Goal: Answer question/provide support: Share knowledge or assist other users

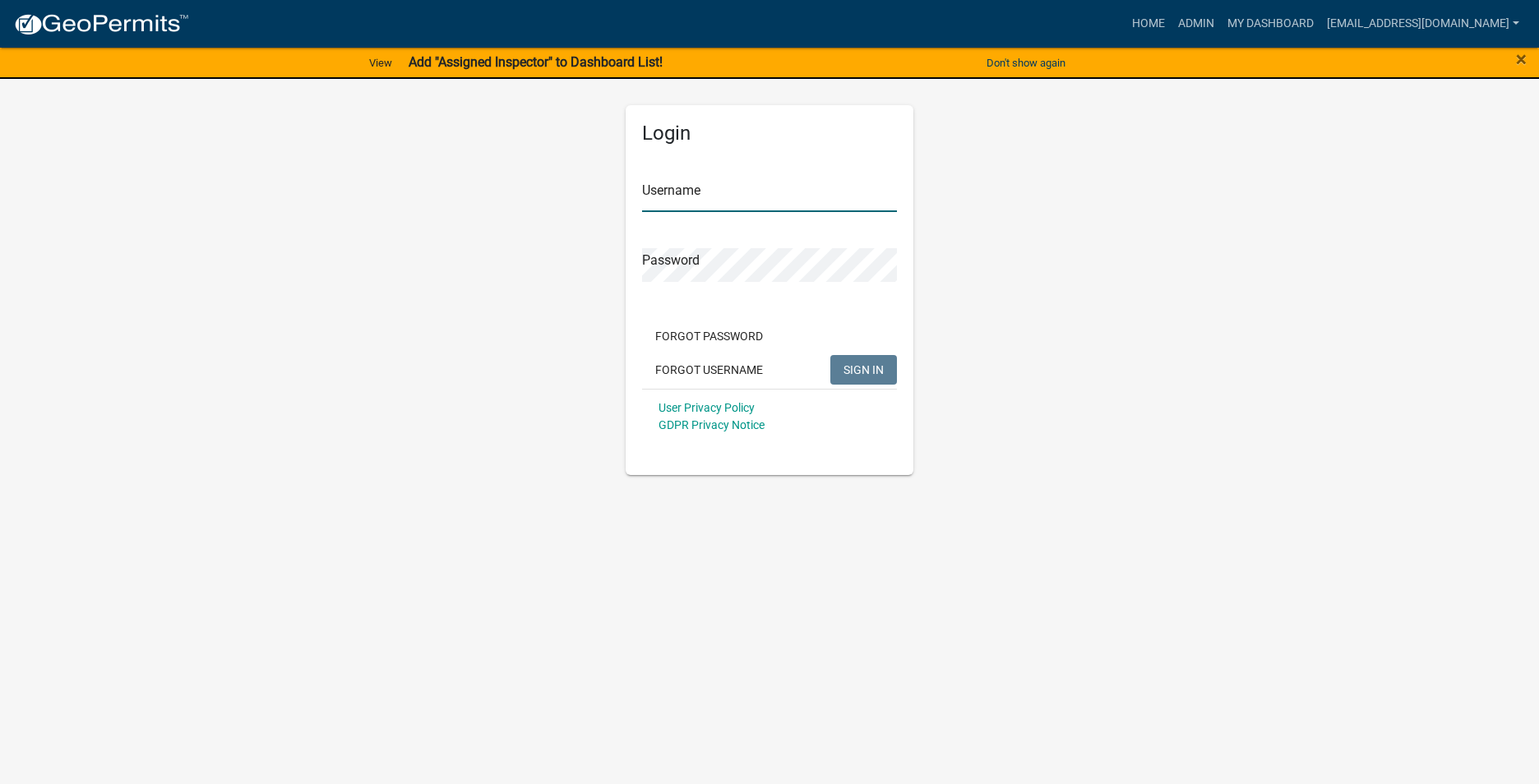
type input "[EMAIL_ADDRESS][DOMAIN_NAME]"
click at [866, 375] on span "SIGN IN" at bounding box center [864, 368] width 40 height 13
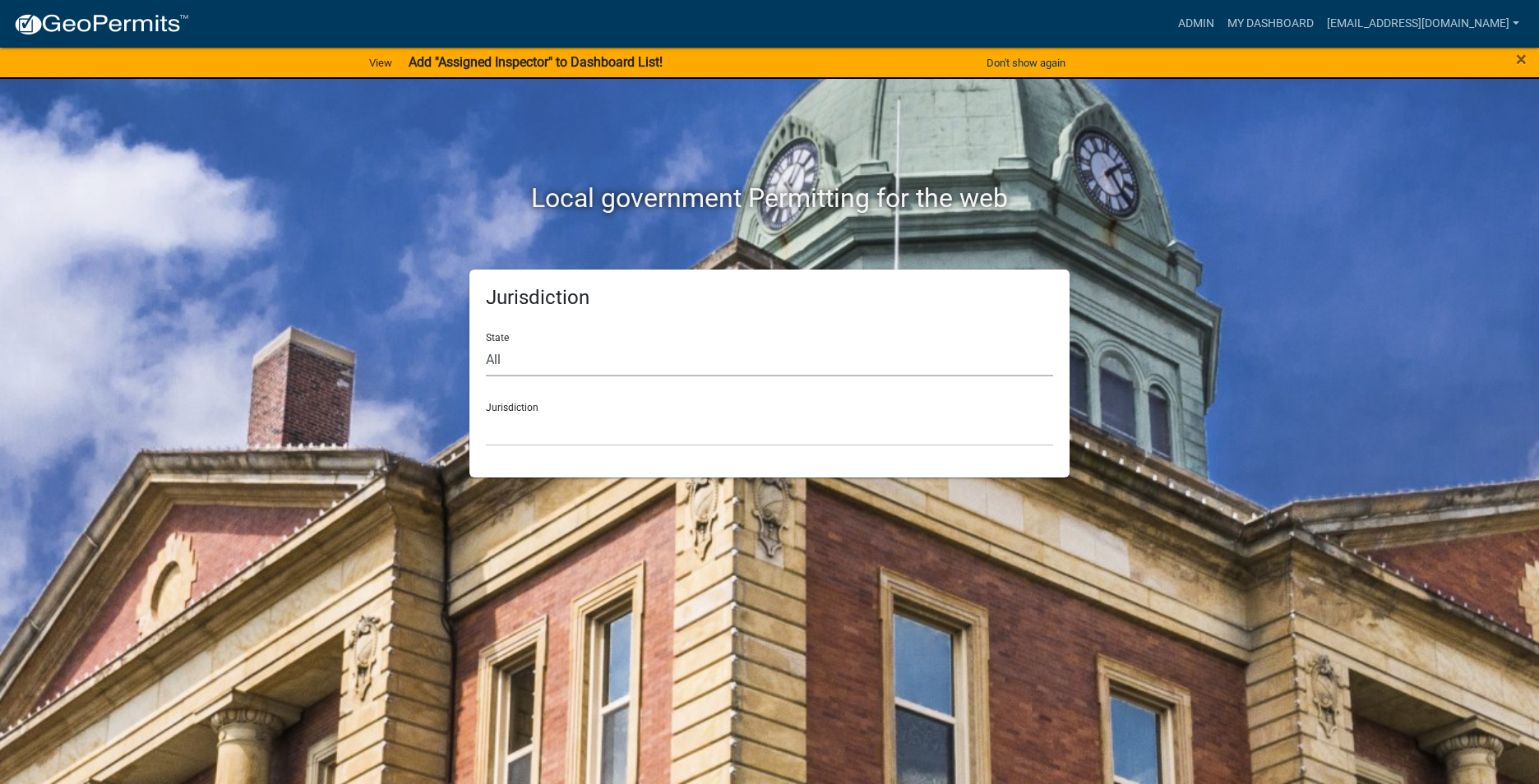
click at [727, 372] on select "All Colorado Georgia Indiana Iowa Kansas Minnesota Ohio South Carolina Wisconsin" at bounding box center [770, 360] width 568 height 34
select select "Iowa"
click at [486, 343] on select "All Colorado Georgia Indiana Iowa Kansas Minnesota Ohio South Carolina Wisconsin" at bounding box center [770, 360] width 568 height 34
click at [540, 442] on select "Boone County, Iowa Butler County, Iowa Cerro Gordo County, Iowa City of Harlan,…" at bounding box center [770, 430] width 568 height 34
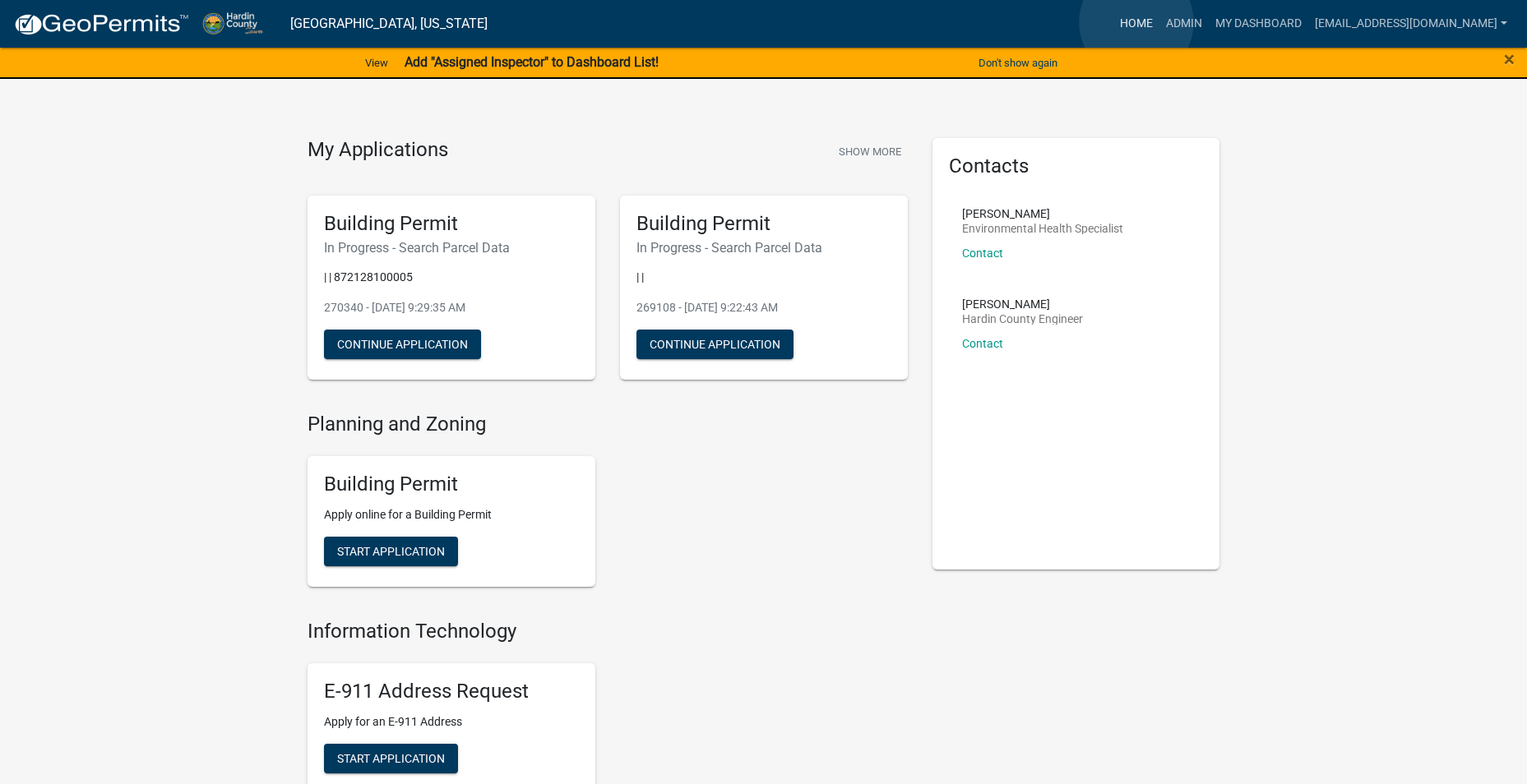
click at [1137, 22] on link "Home" at bounding box center [1137, 24] width 46 height 31
click at [1176, 24] on link "Admin" at bounding box center [1184, 24] width 49 height 31
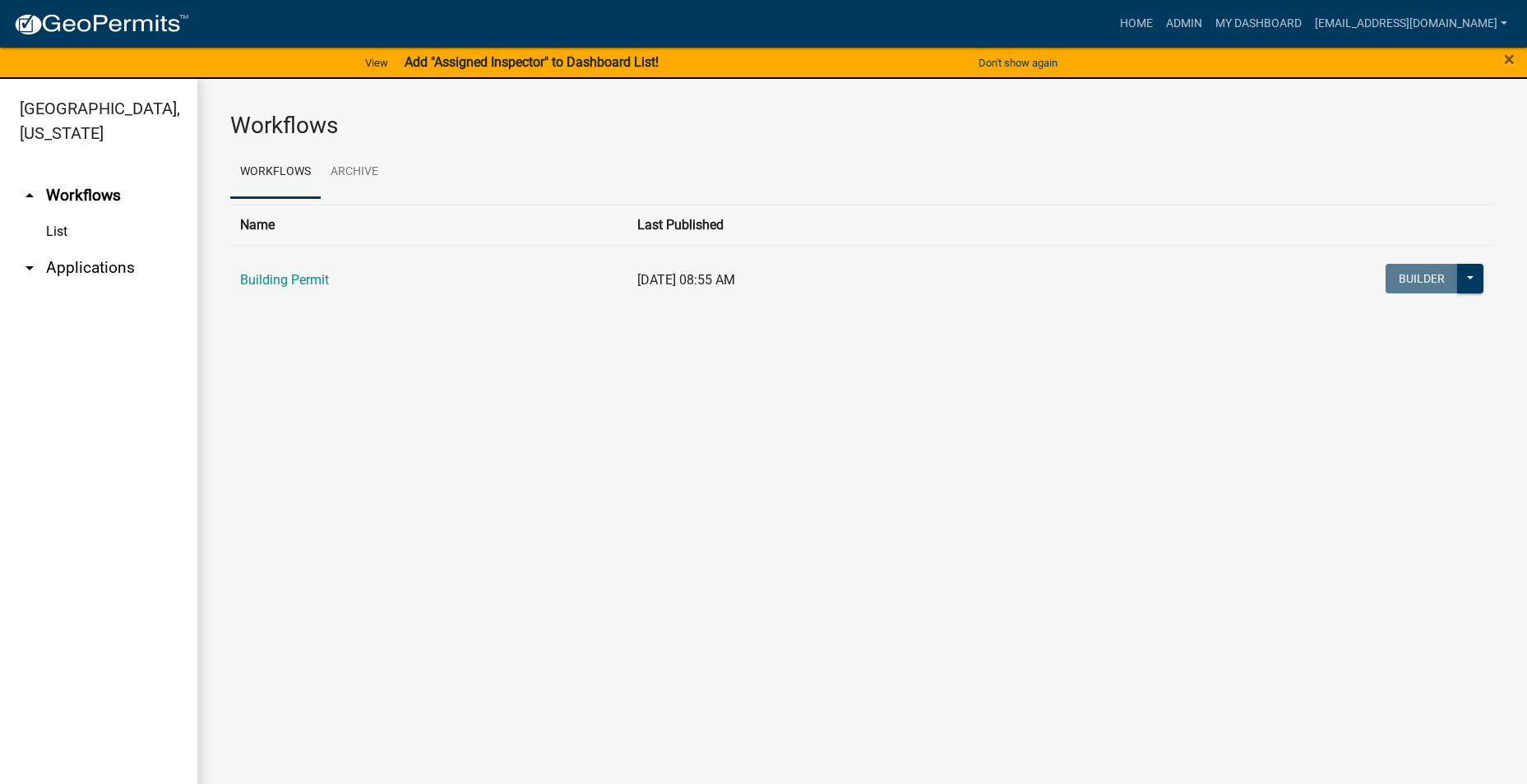
click at [76, 248] on link "arrow_drop_down Applications" at bounding box center [99, 267] width 197 height 39
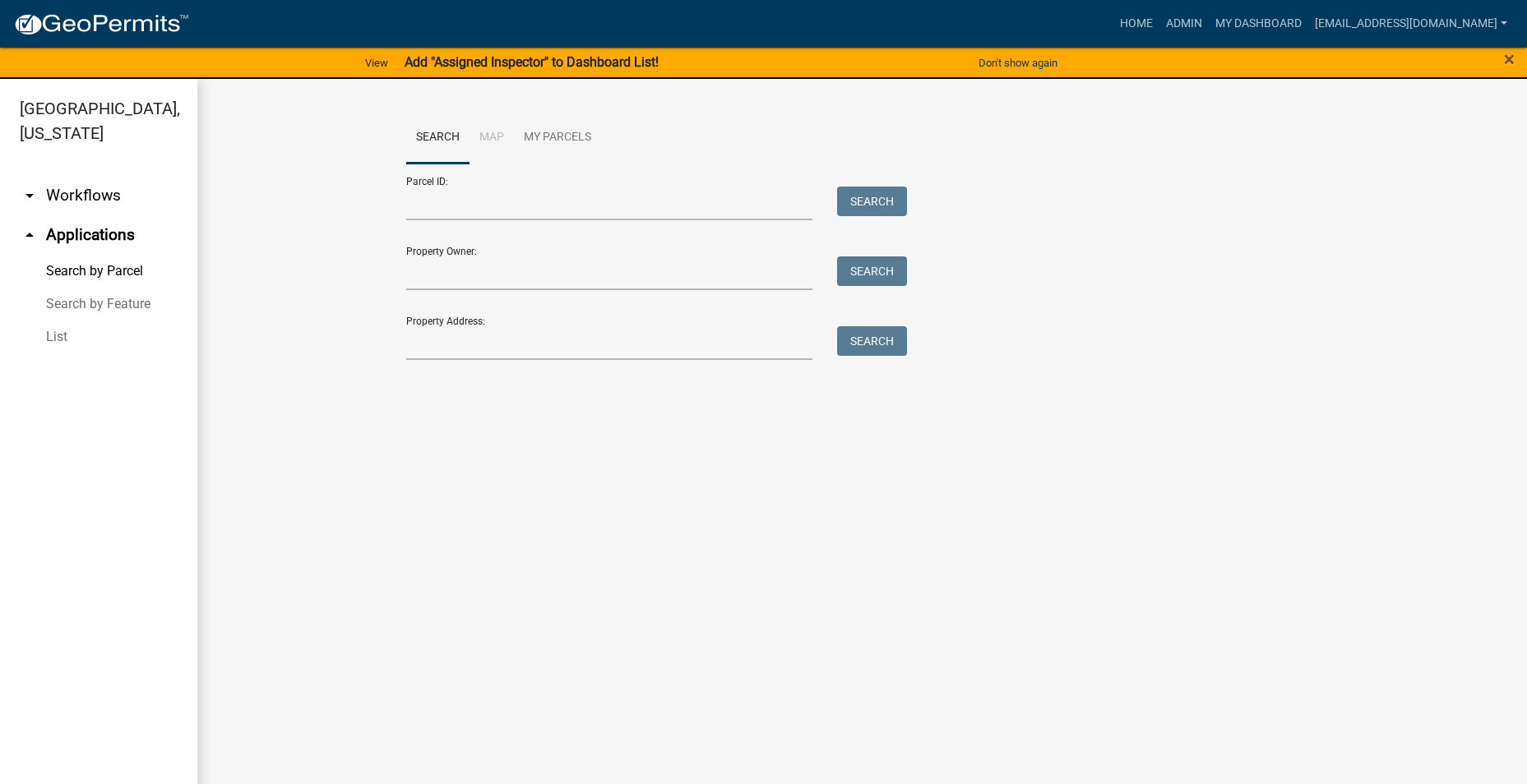
click at [59, 320] on link "List" at bounding box center [99, 337] width 197 height 33
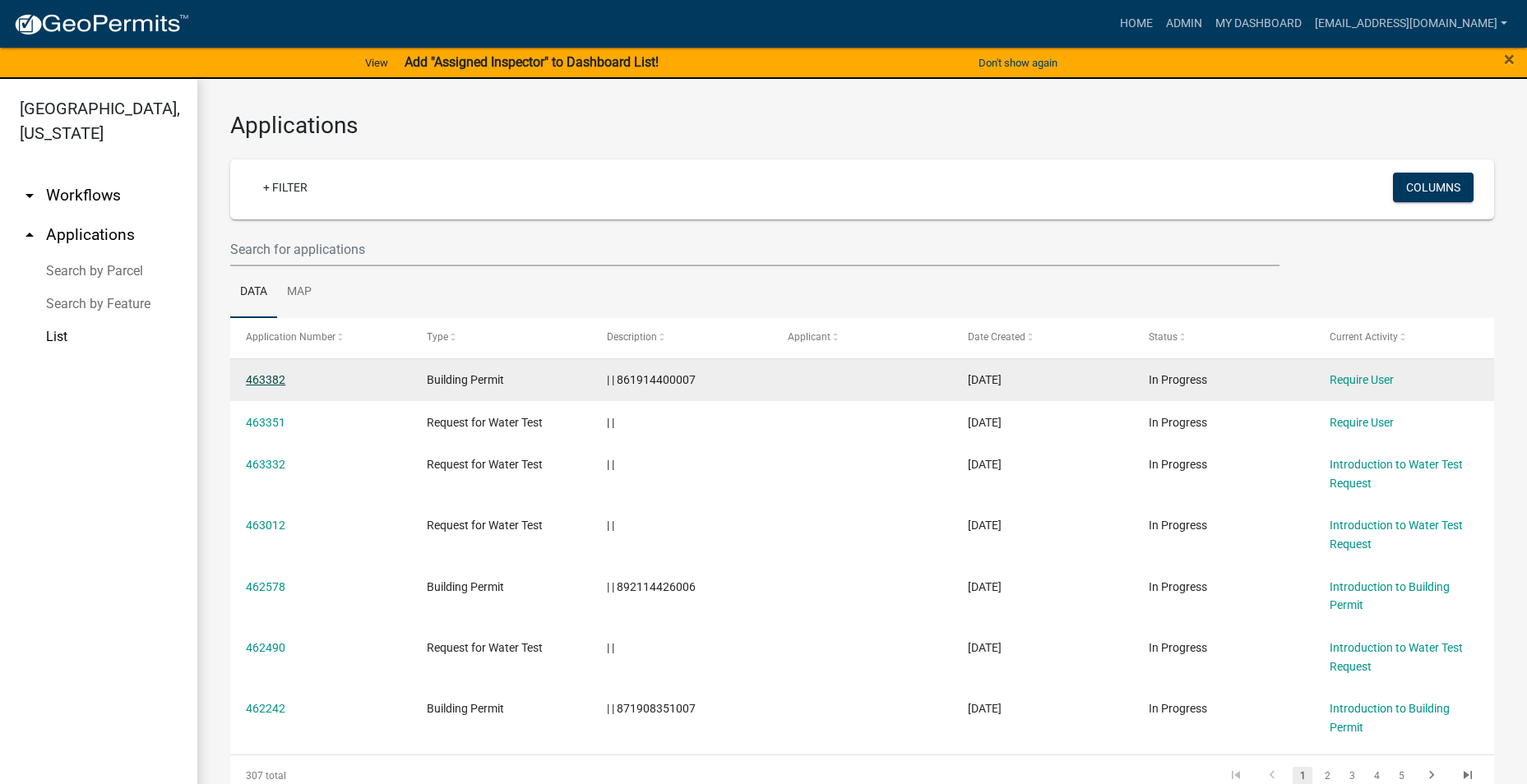
click at [265, 381] on link "463382" at bounding box center [266, 379] width 39 height 13
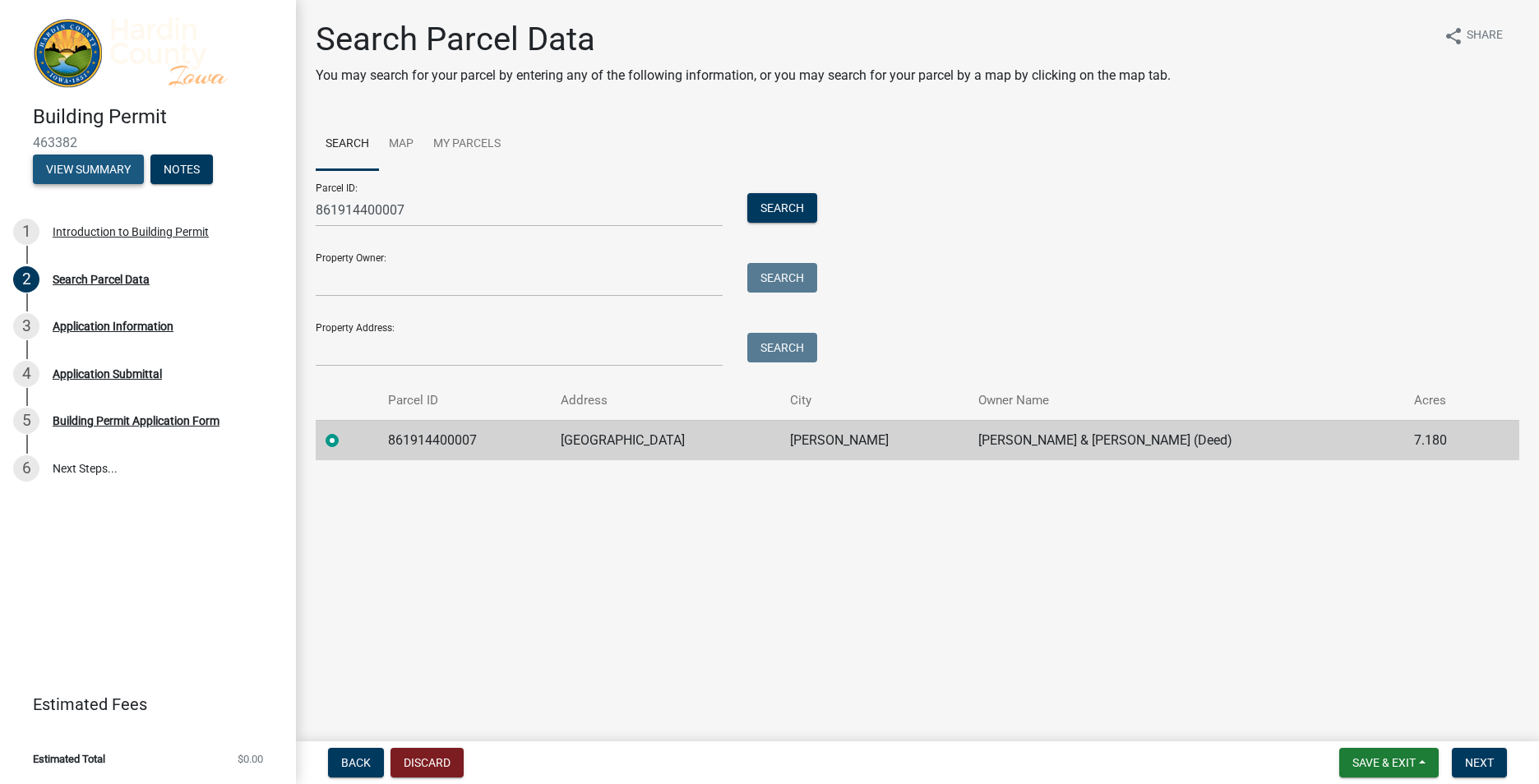
click at [91, 170] on button "View Summary" at bounding box center [88, 169] width 111 height 30
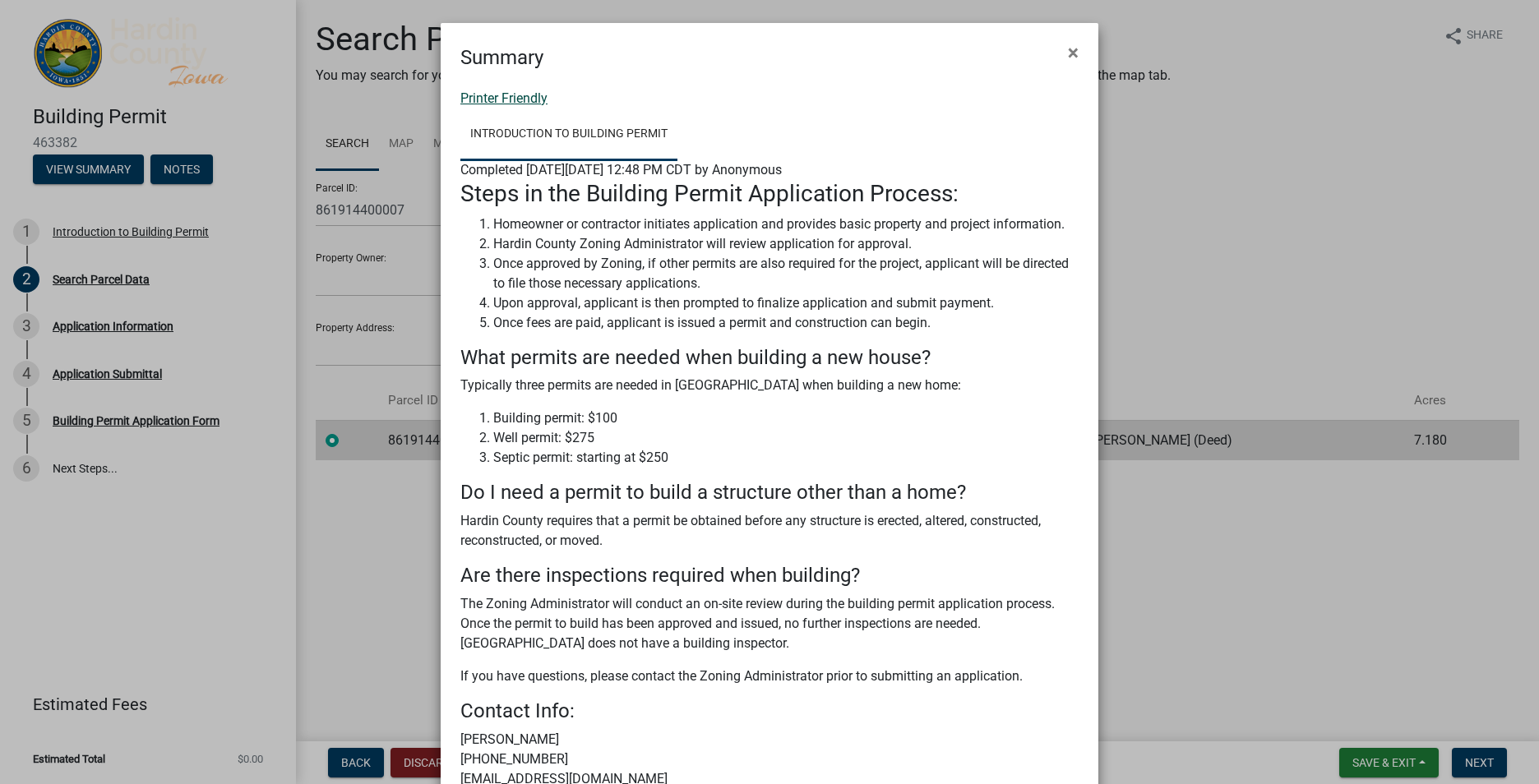
click at [508, 99] on link "Printer Friendly" at bounding box center [504, 99] width 87 height 16
click at [1069, 52] on span "×" at bounding box center [1073, 52] width 10 height 23
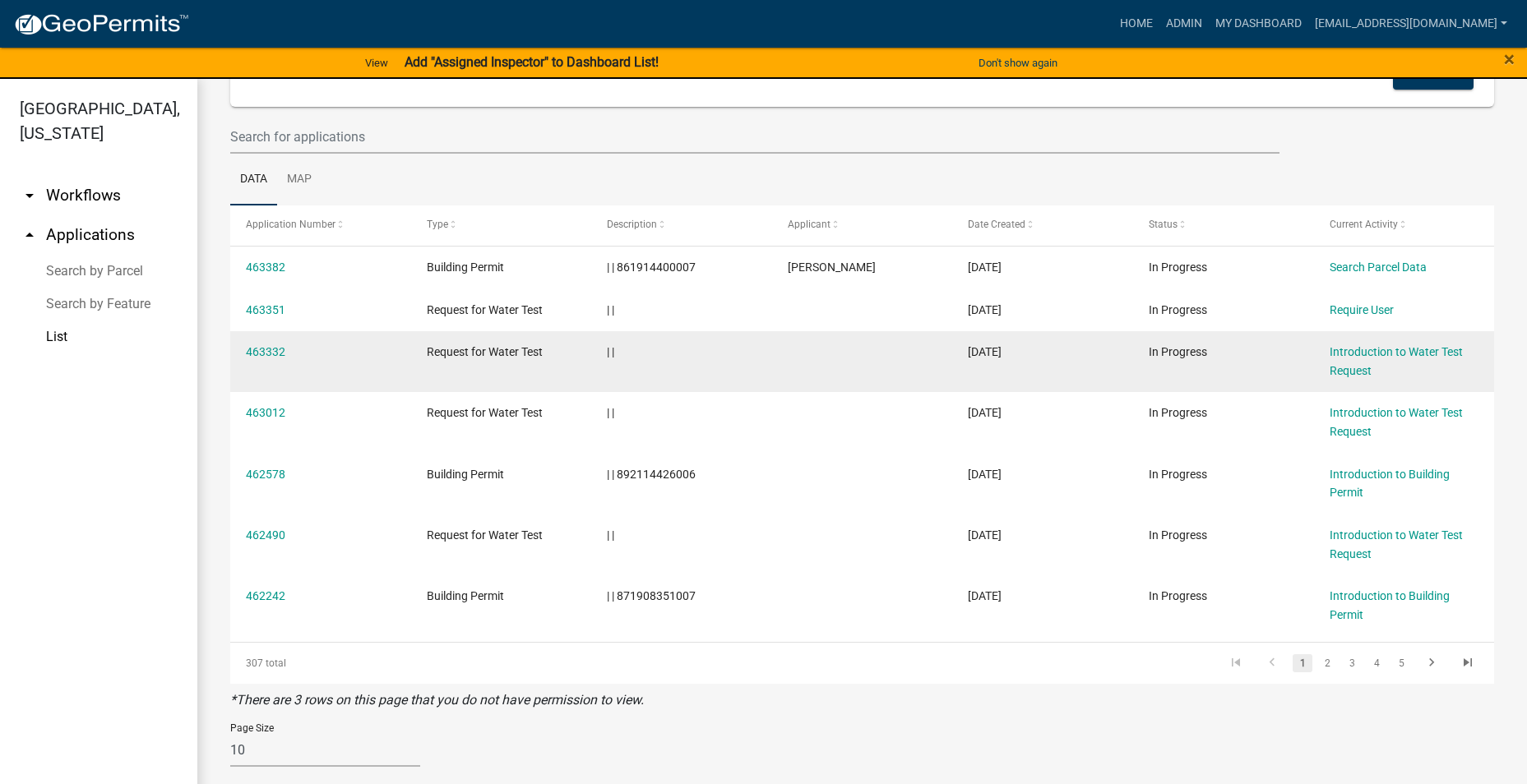
scroll to position [121, 0]
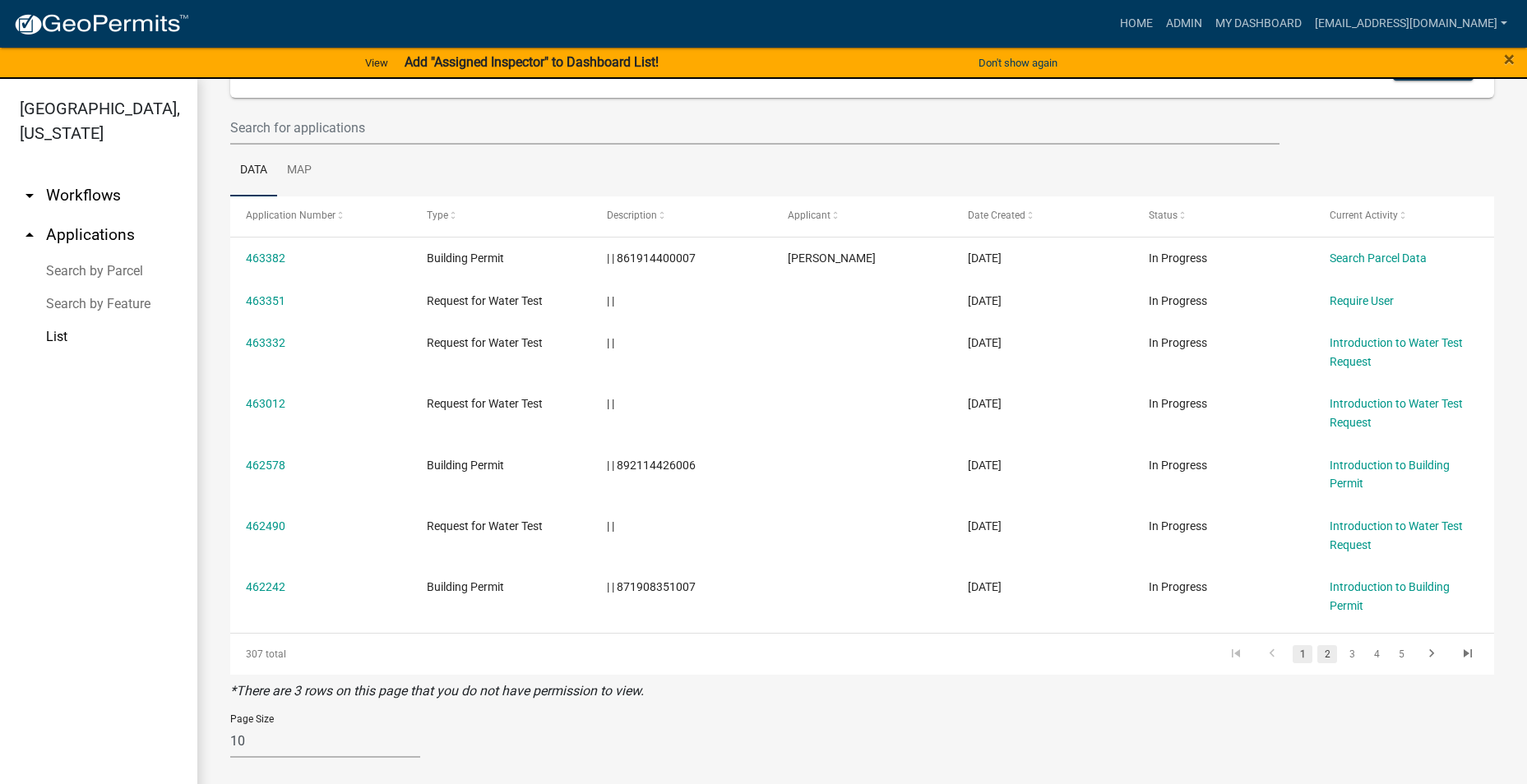
click at [1317, 656] on link "2" at bounding box center [1327, 654] width 20 height 18
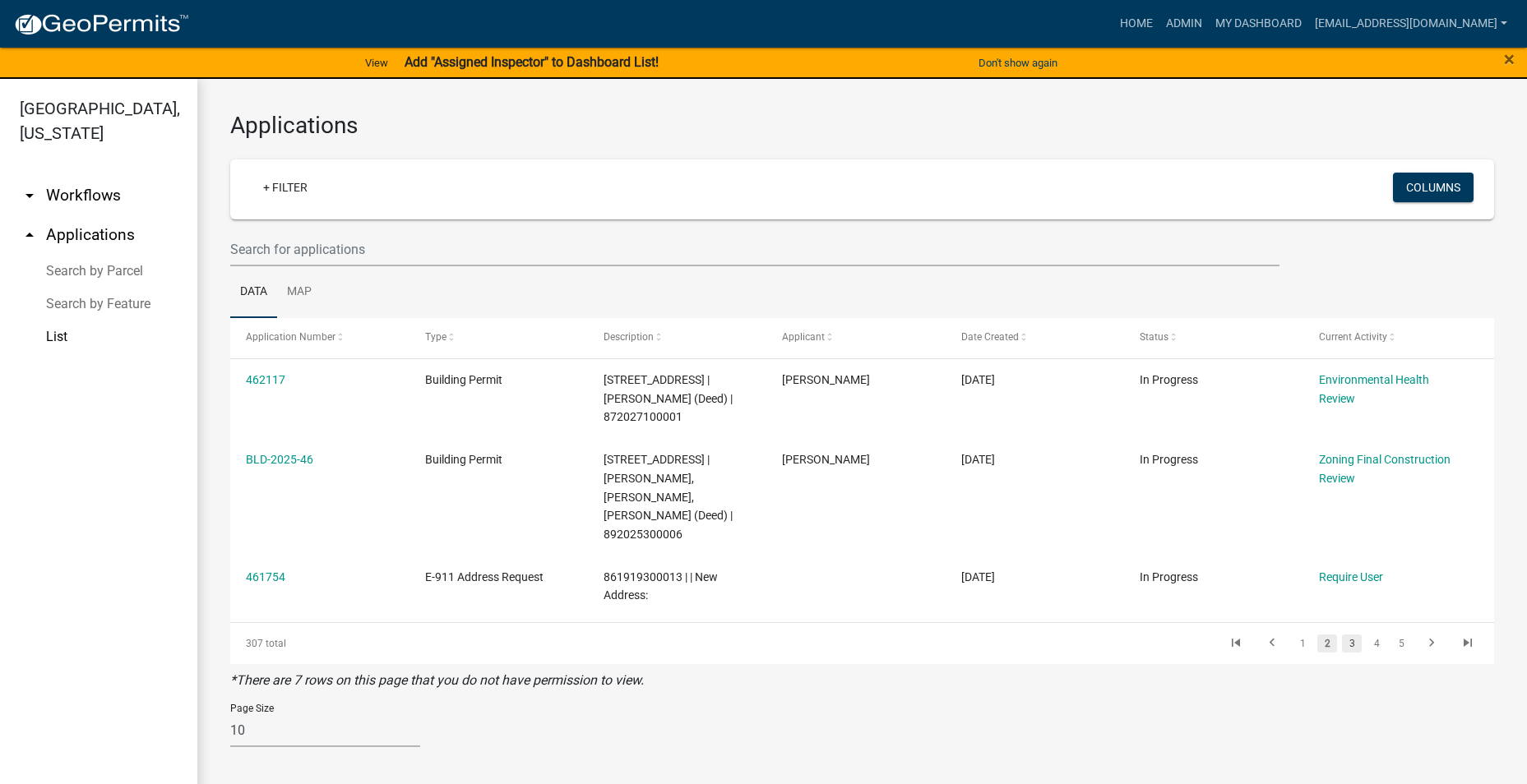
click at [1349, 635] on link "3" at bounding box center [1352, 643] width 20 height 18
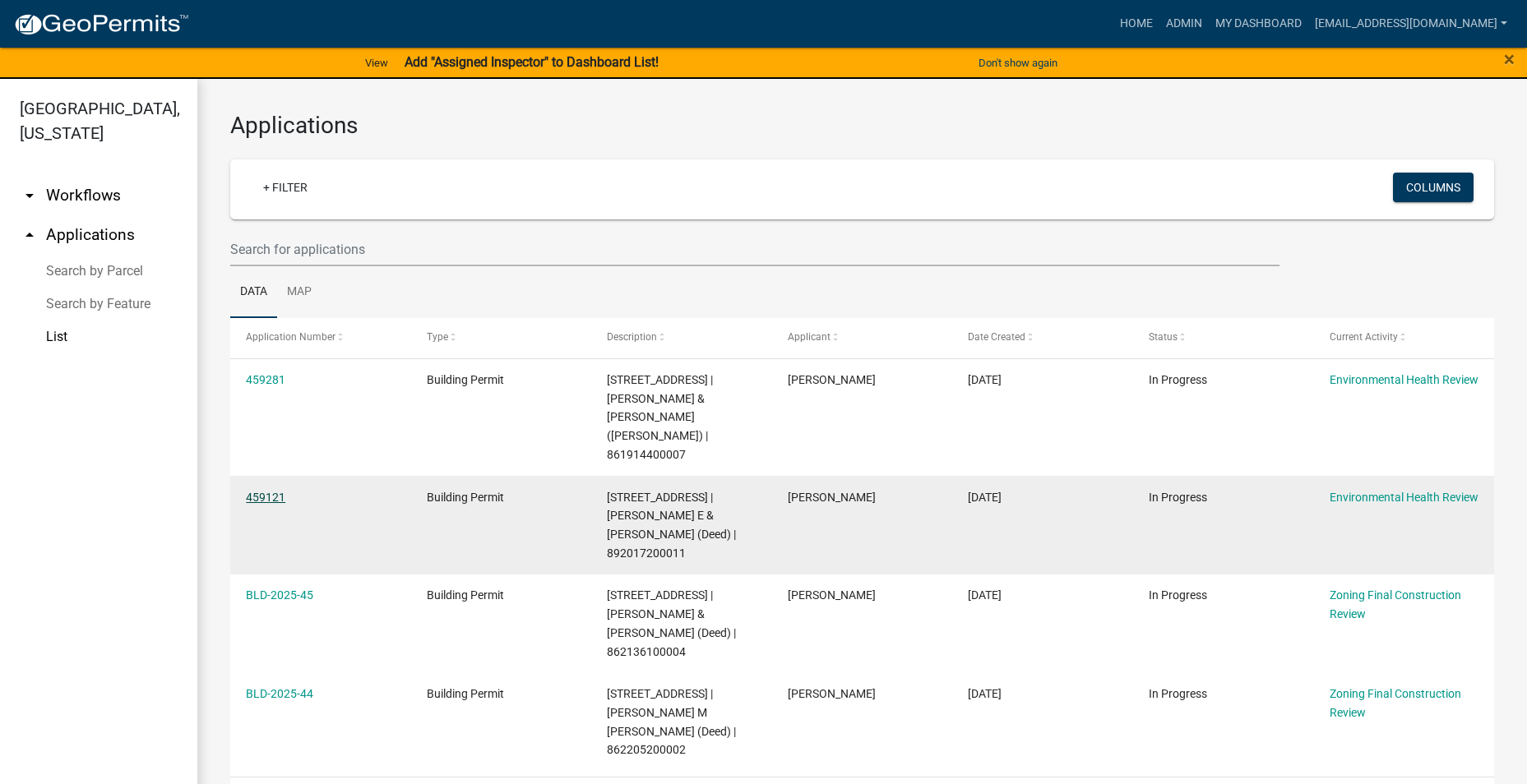
click at [246, 491] on link "459121" at bounding box center [266, 497] width 39 height 13
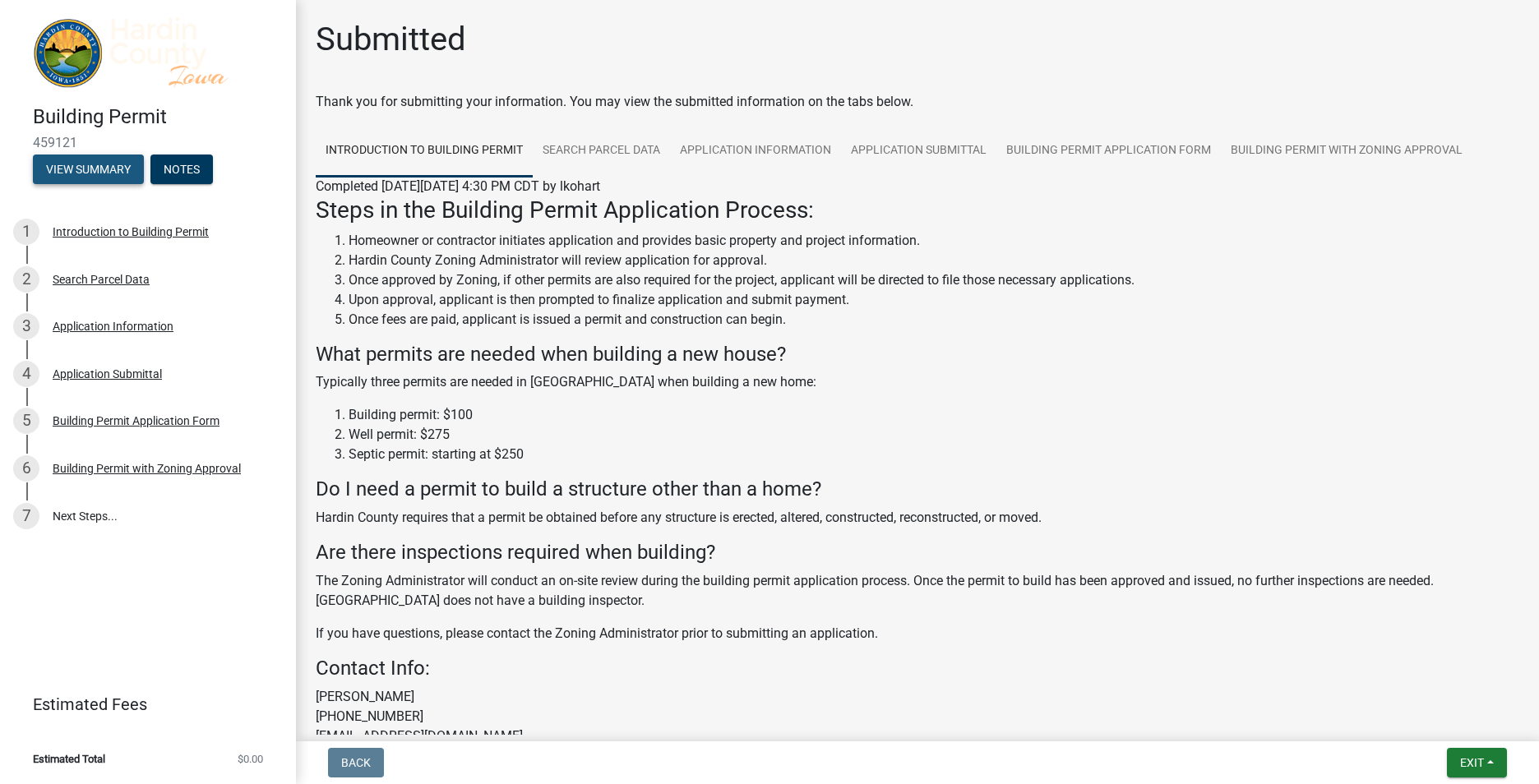
click at [105, 175] on button "View Summary" at bounding box center [88, 169] width 111 height 30
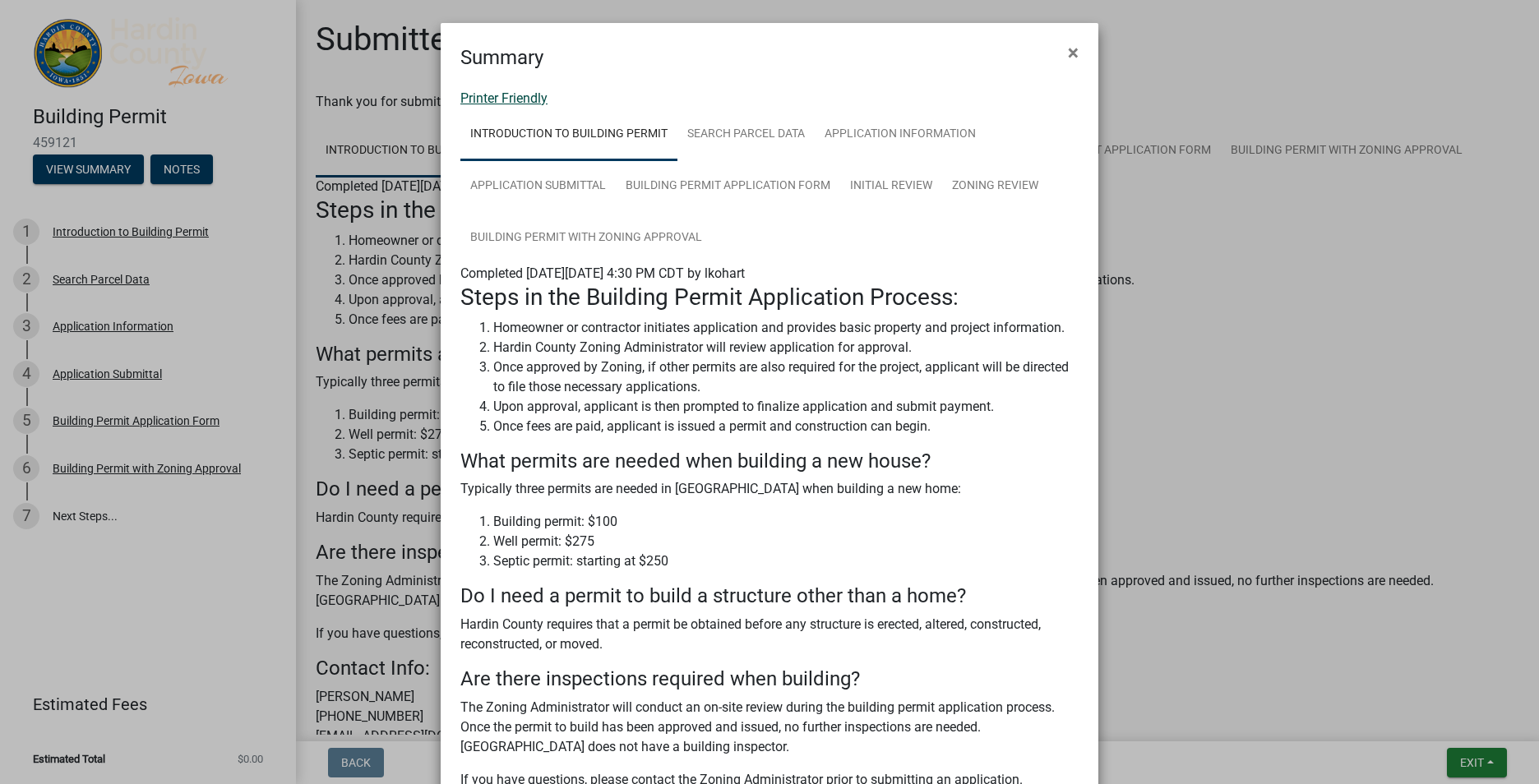
click at [509, 93] on link "Printer Friendly" at bounding box center [504, 99] width 87 height 16
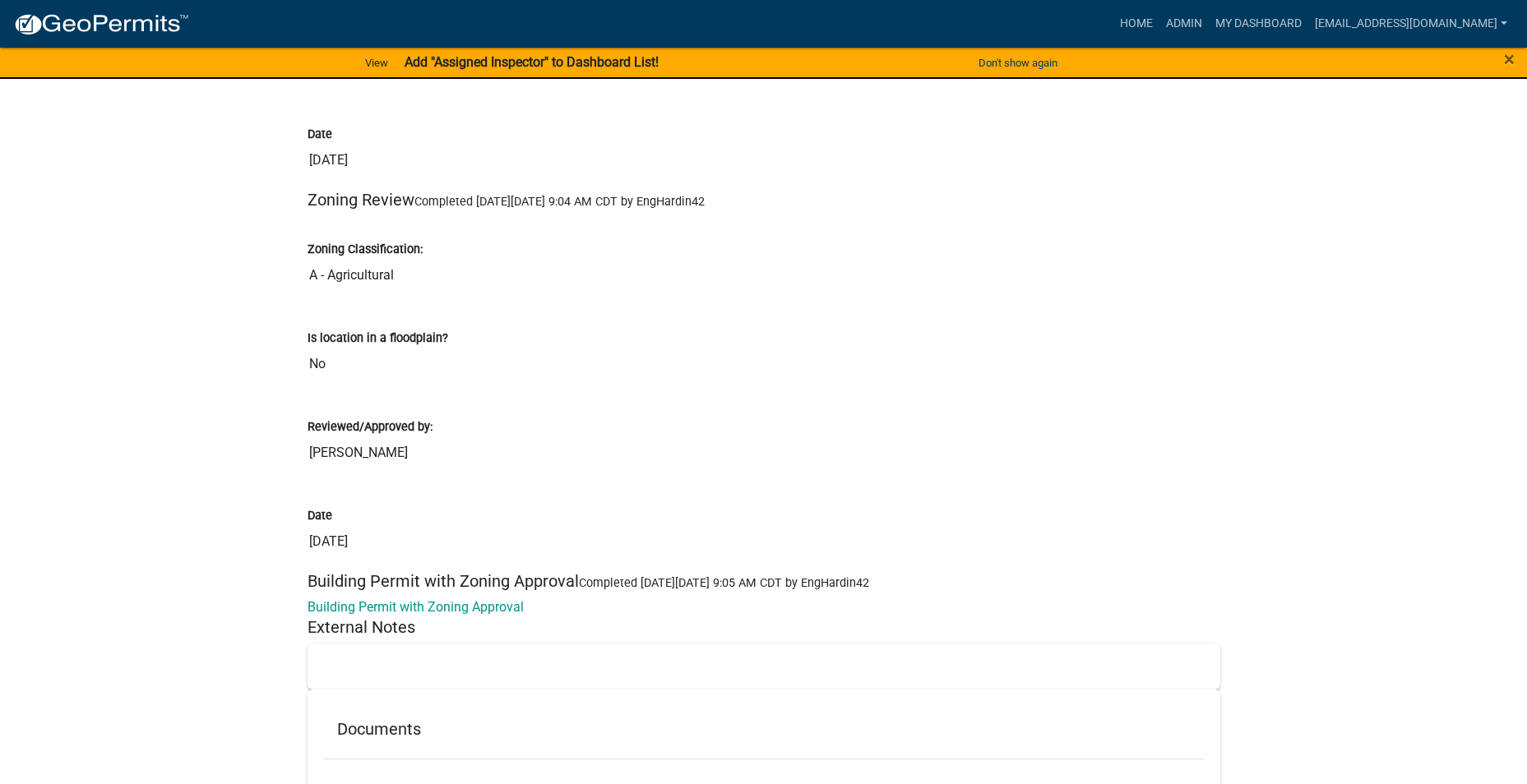
scroll to position [7629, 0]
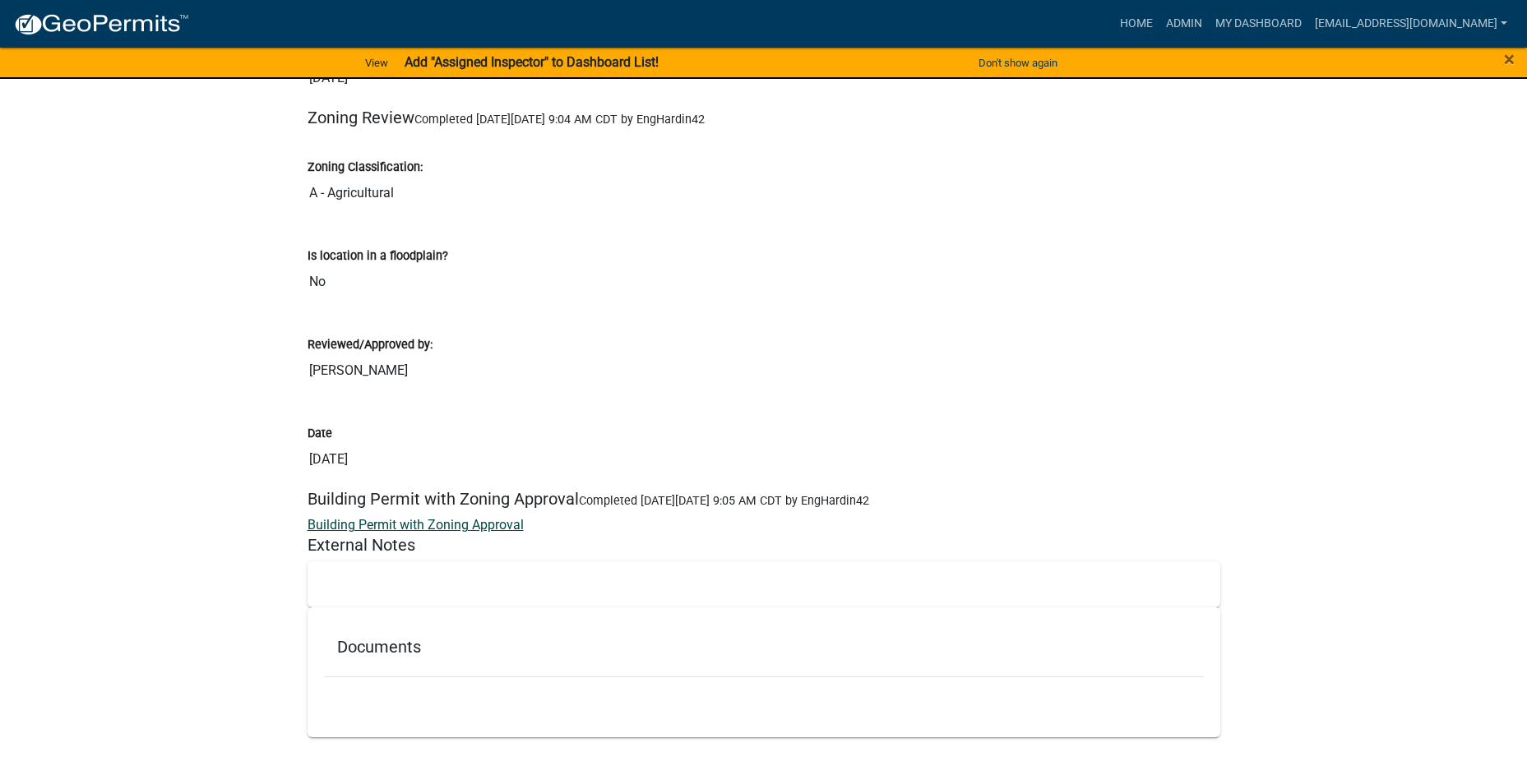
click at [494, 517] on link "Building Permit with Zoning Approval" at bounding box center [416, 525] width 217 height 16
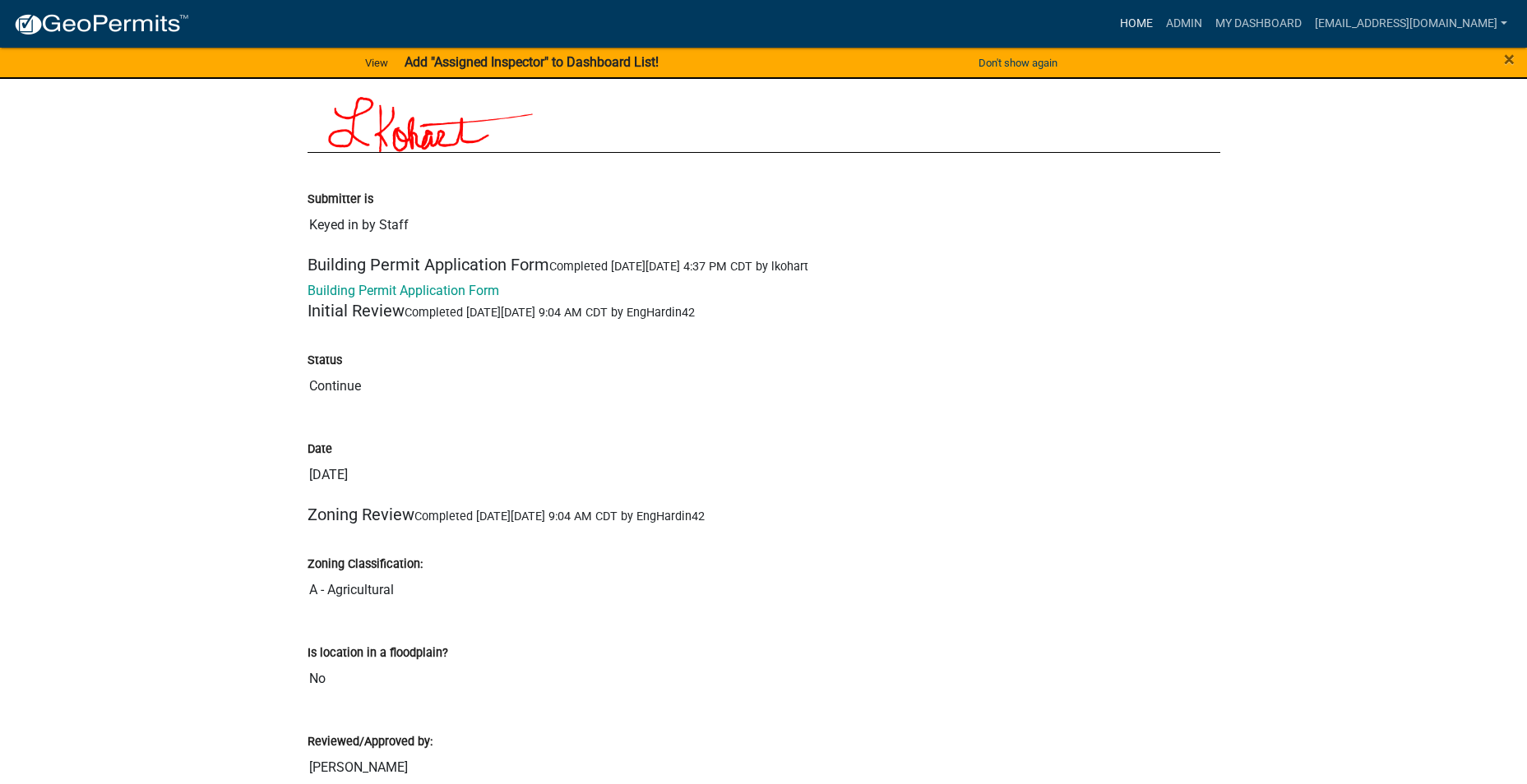
scroll to position [7218, 0]
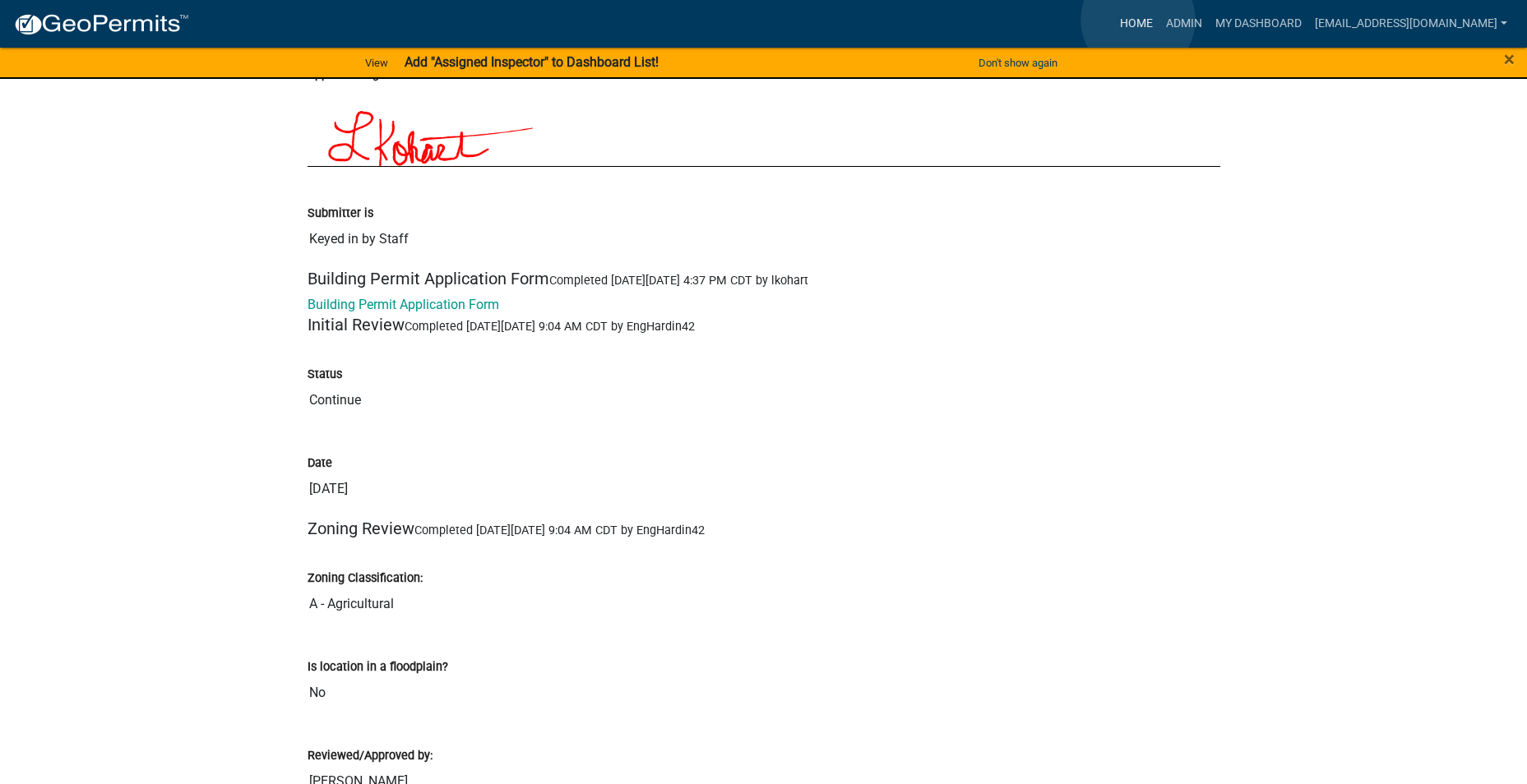
click at [1138, 20] on link "Home" at bounding box center [1137, 24] width 46 height 31
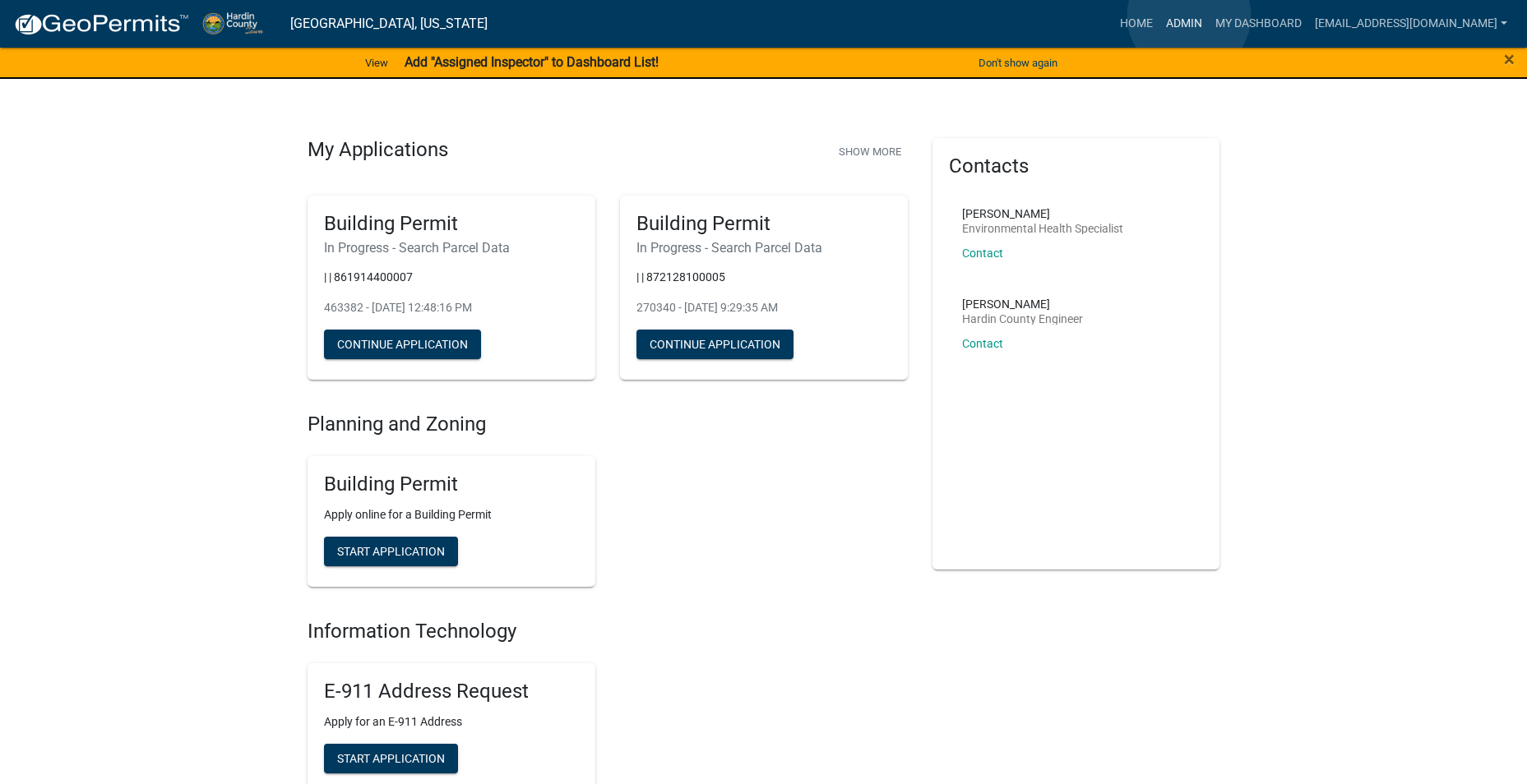
click at [1189, 16] on link "Admin" at bounding box center [1184, 24] width 49 height 31
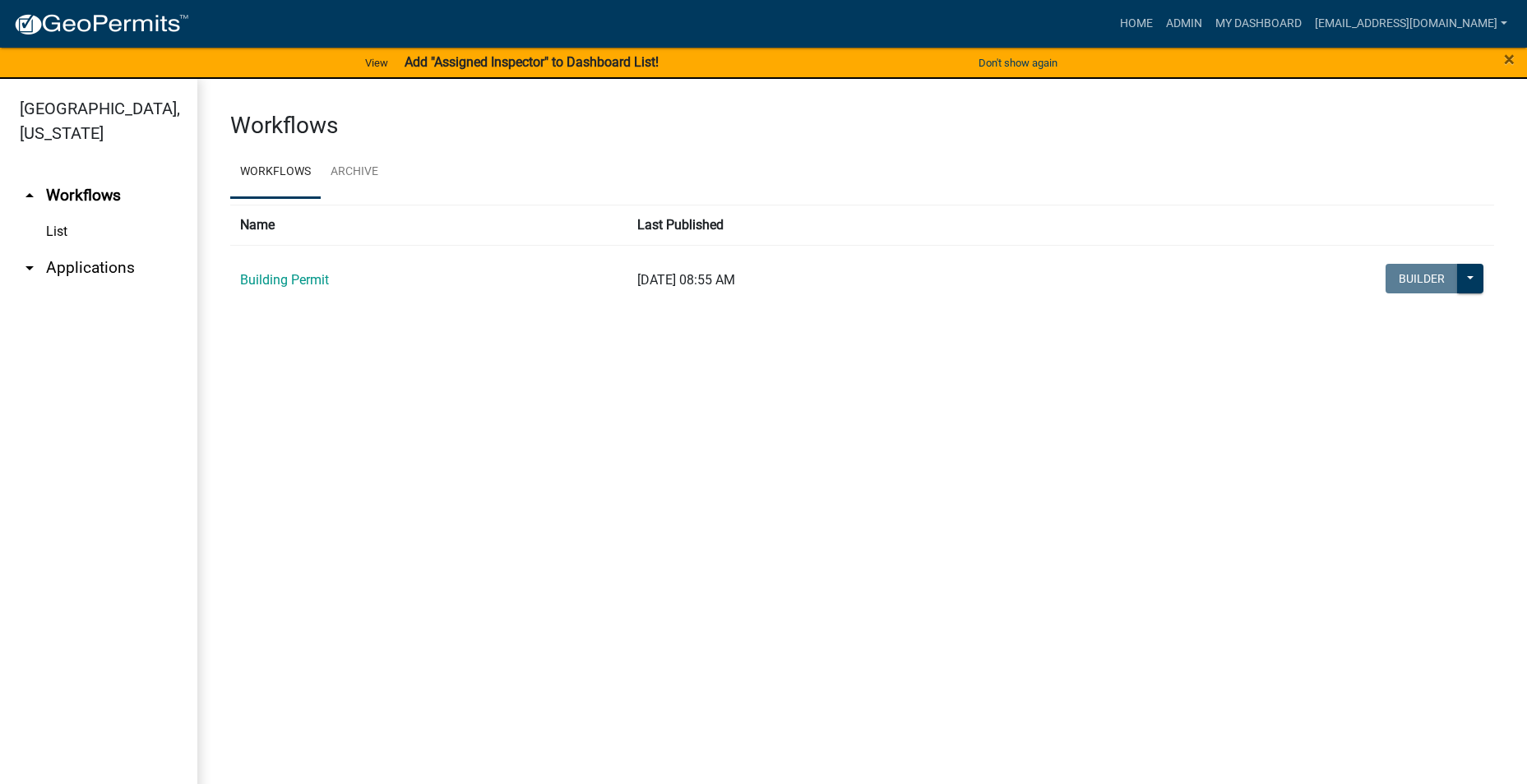
click at [24, 258] on icon "arrow_drop_down" at bounding box center [30, 268] width 20 height 20
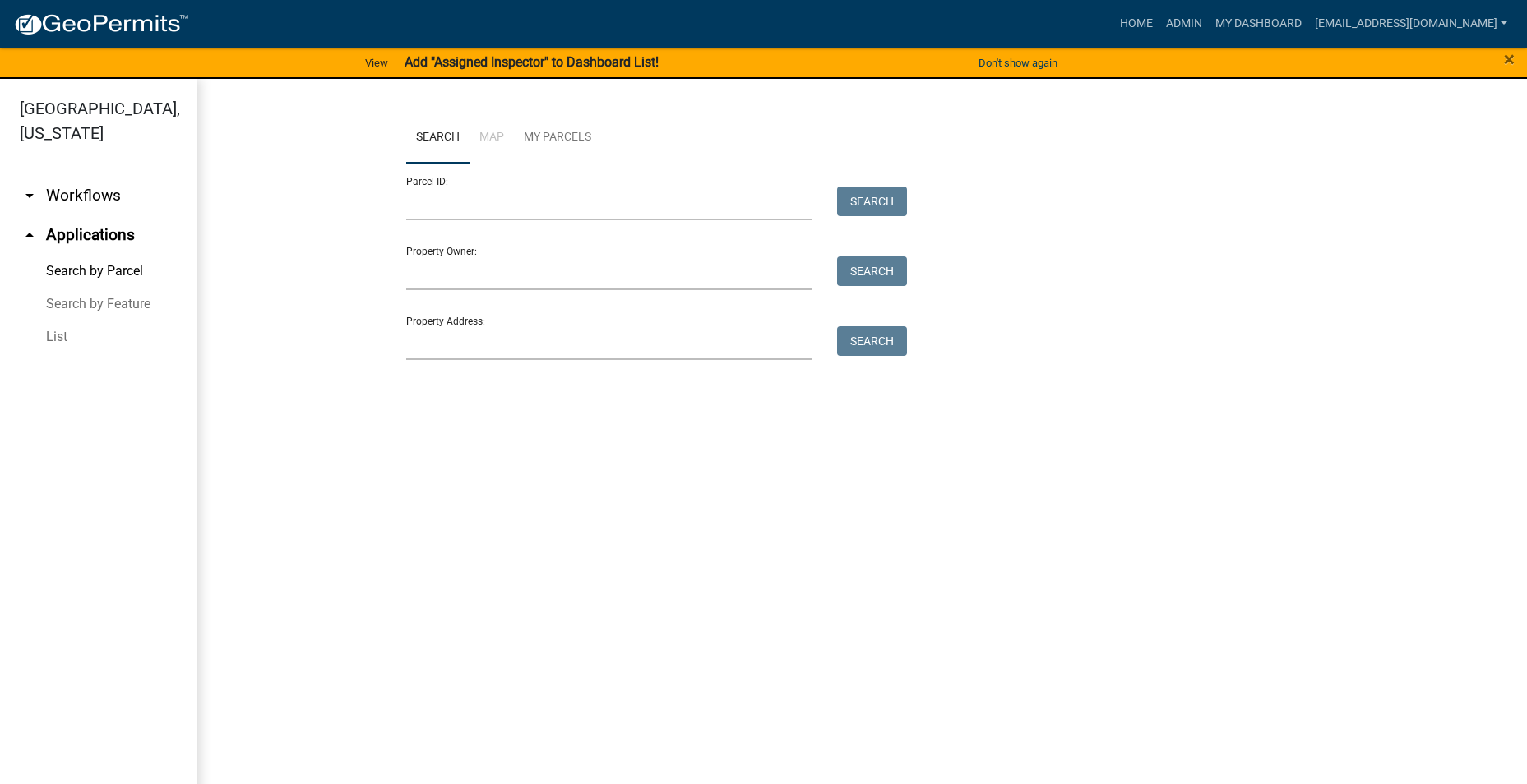
click at [50, 320] on link "List" at bounding box center [99, 337] width 197 height 33
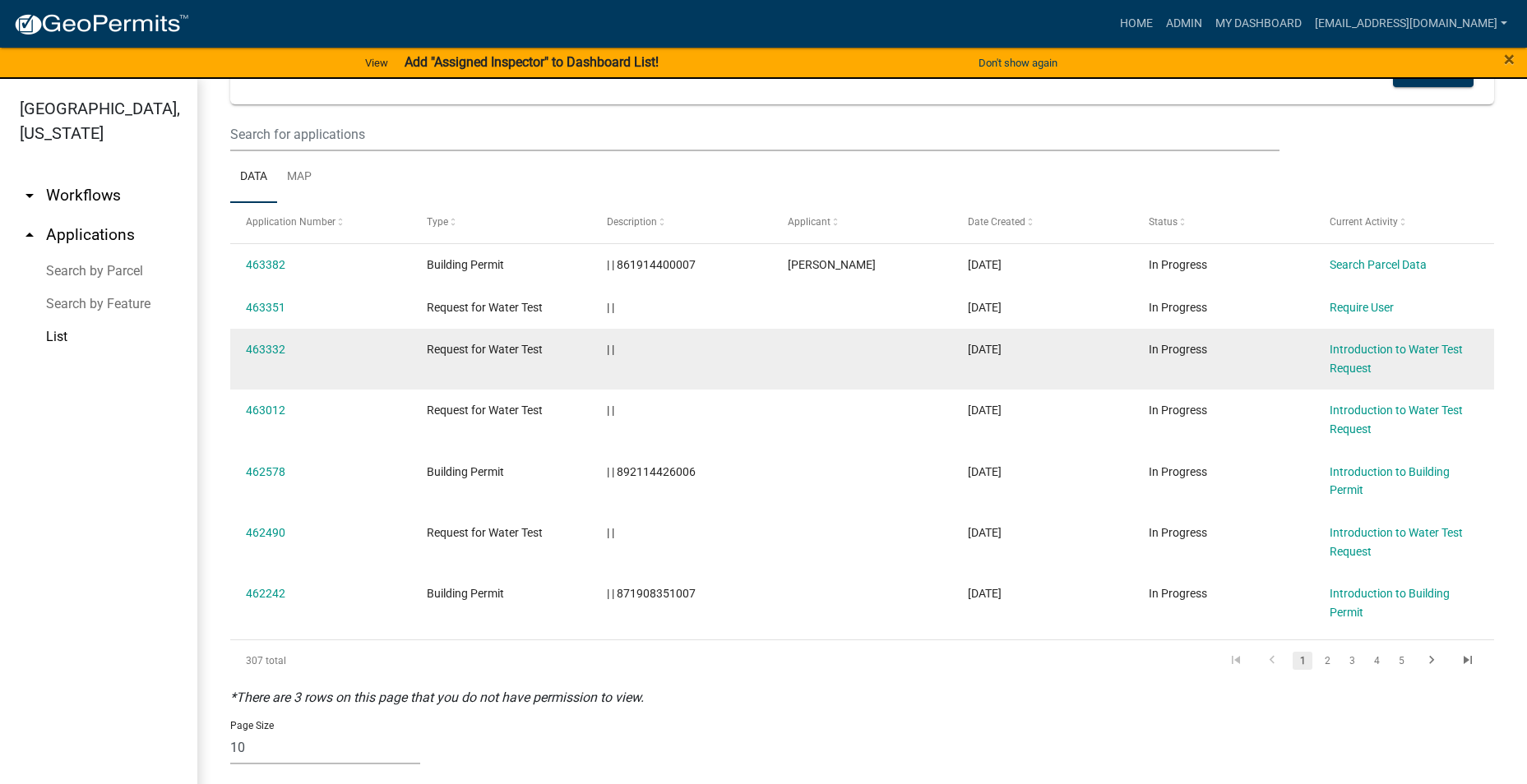
scroll to position [121, 0]
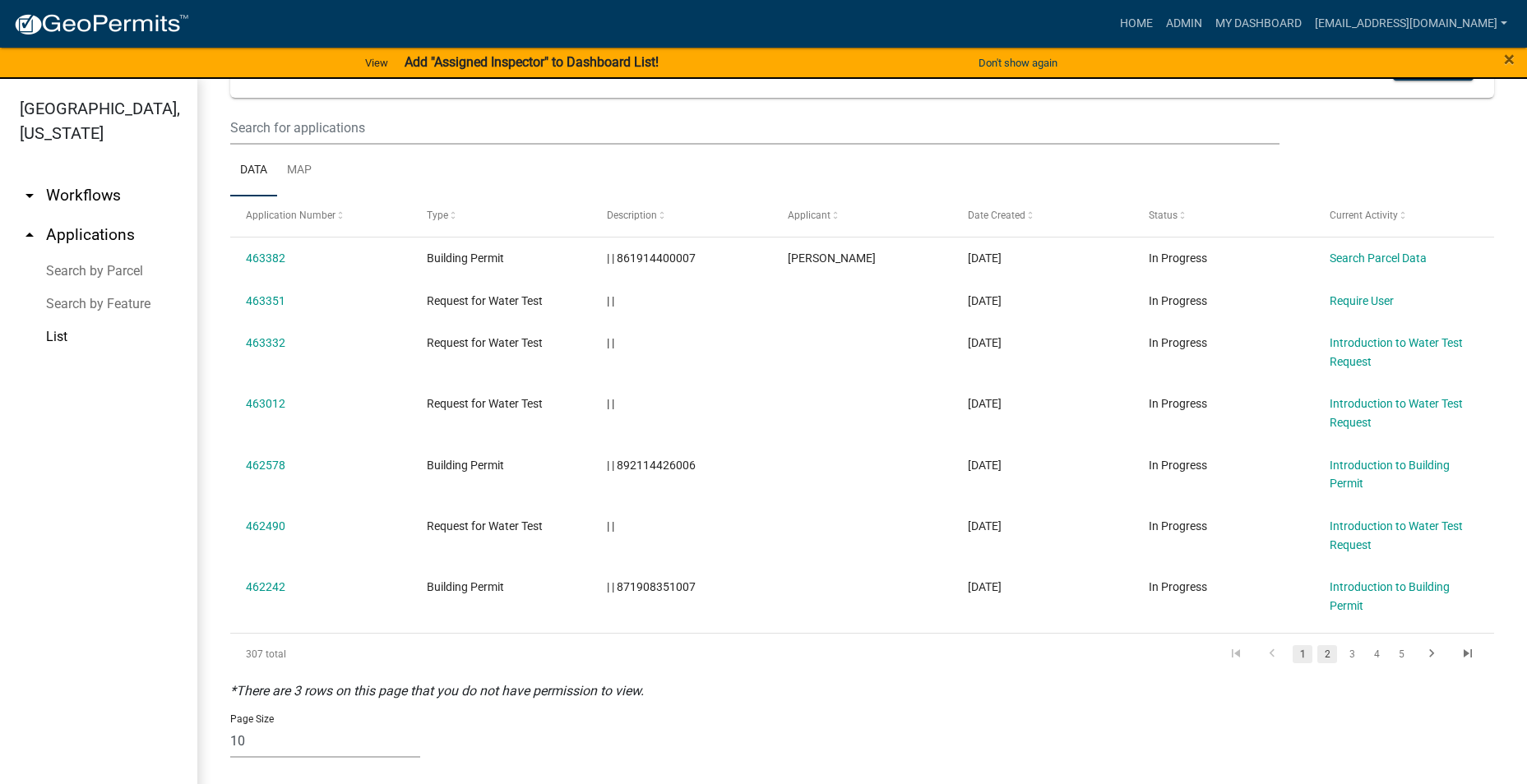
click at [1317, 653] on link "2" at bounding box center [1327, 654] width 20 height 18
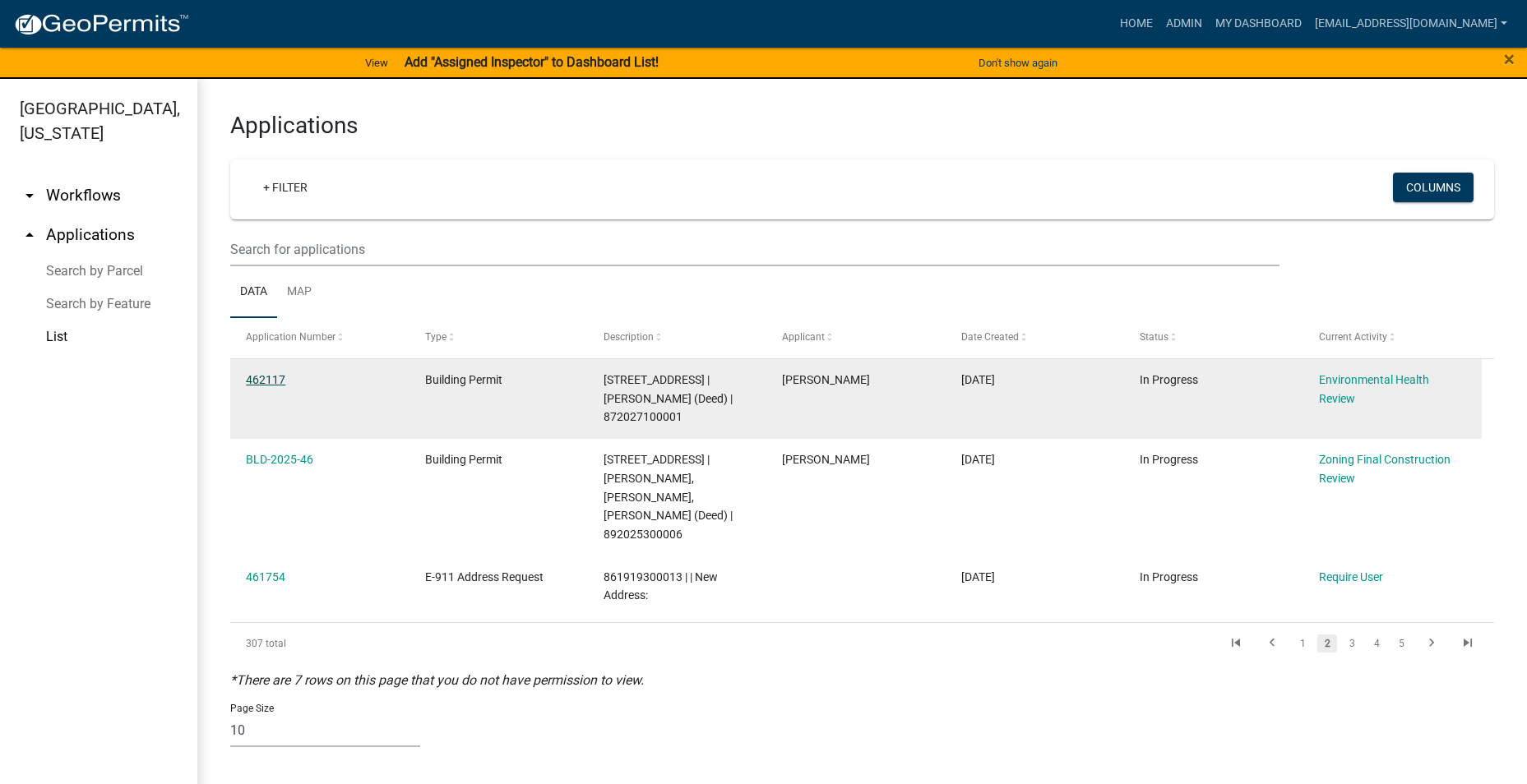
click at [266, 376] on link "462117" at bounding box center [266, 379] width 39 height 13
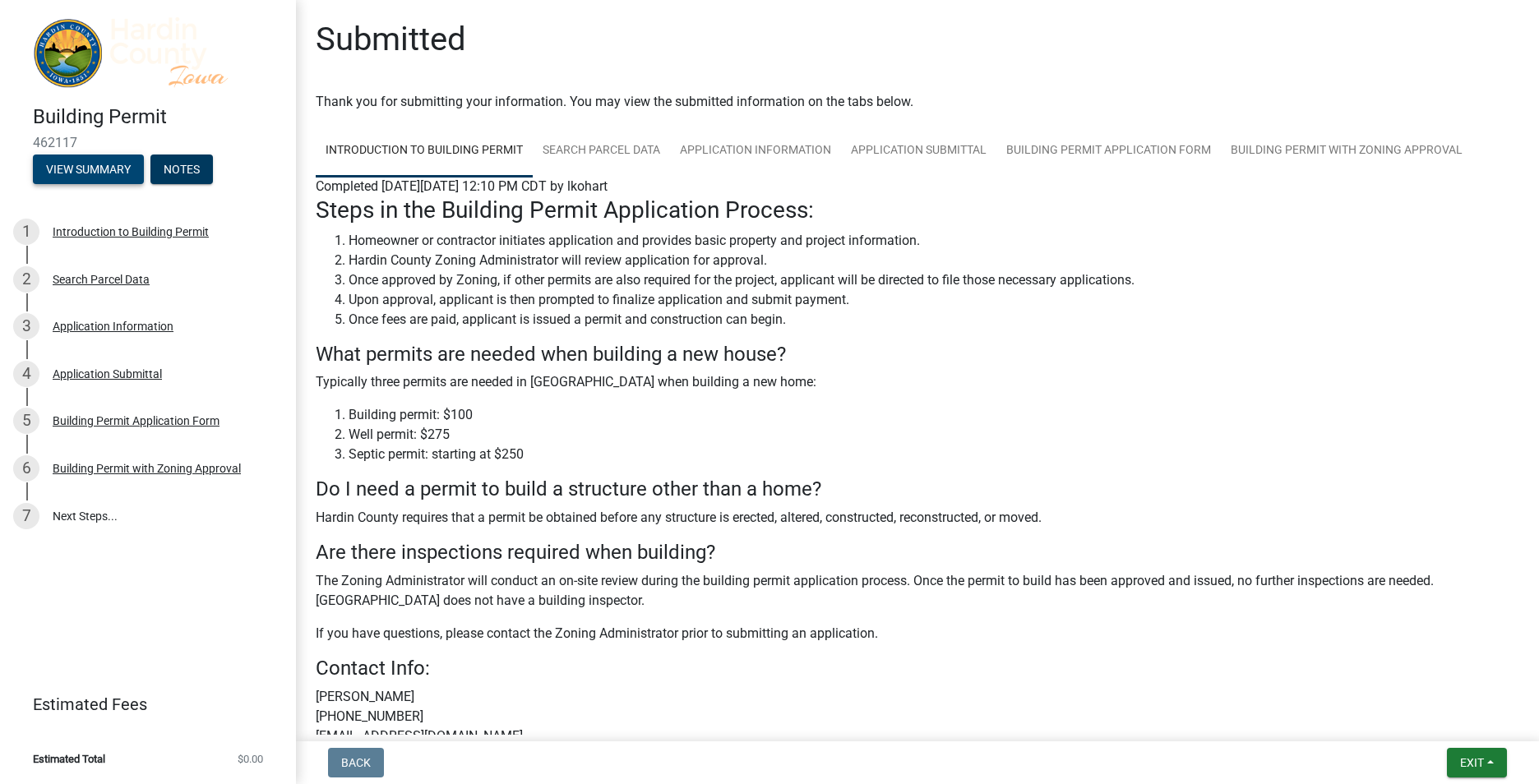
click at [62, 168] on button "View Summary" at bounding box center [88, 169] width 111 height 30
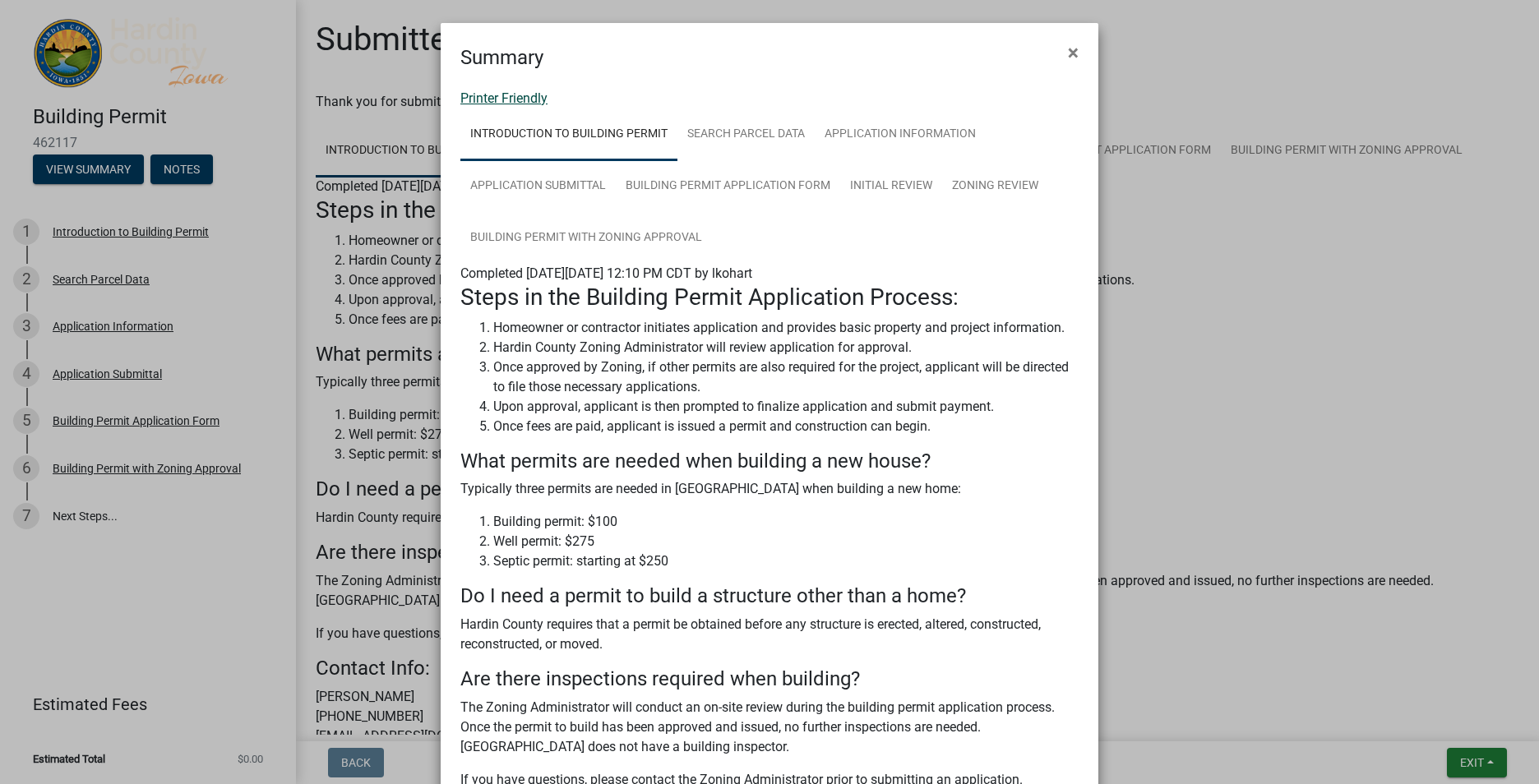
click at [490, 94] on link "Printer Friendly" at bounding box center [504, 99] width 87 height 16
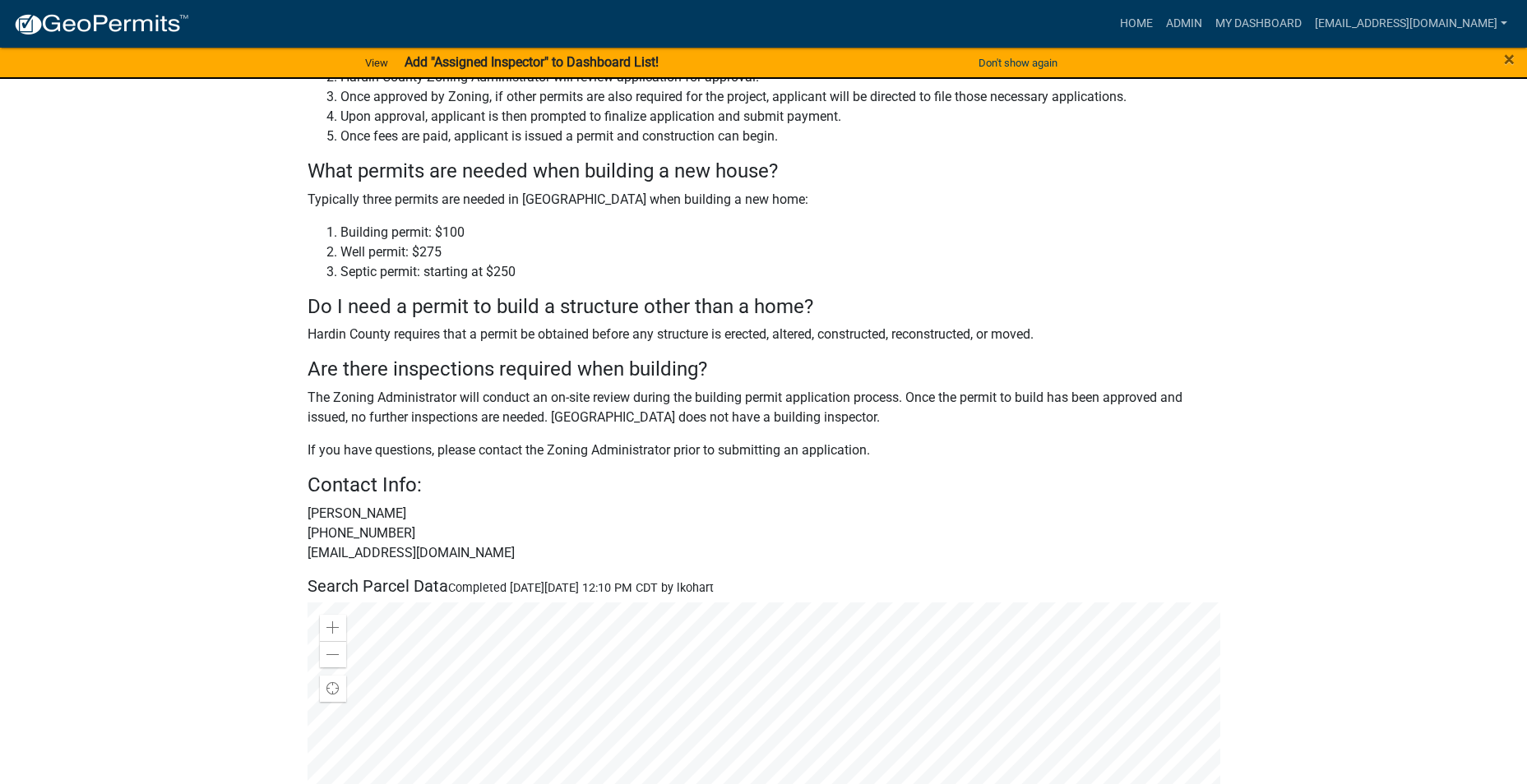
scroll to position [411, 0]
